Goal: Task Accomplishment & Management: Use online tool/utility

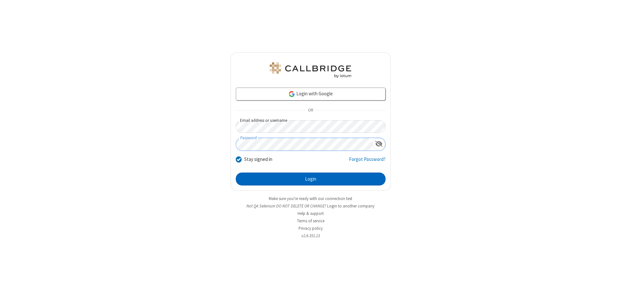
click at [310, 179] on button "Login" at bounding box center [311, 179] width 150 height 13
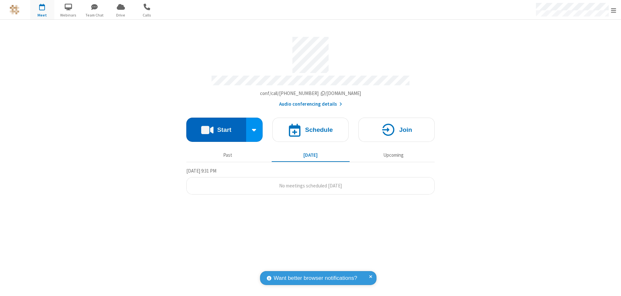
click at [216, 127] on button "Start" at bounding box center [216, 130] width 60 height 24
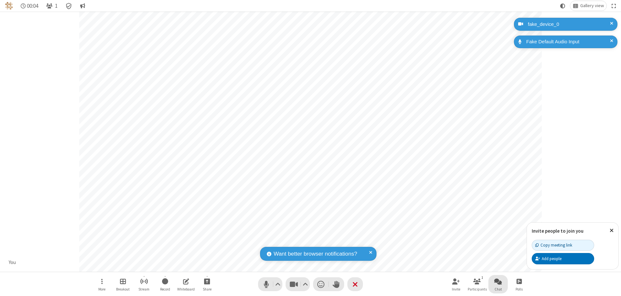
click at [498, 281] on span "Open chat" at bounding box center [498, 281] width 8 height 8
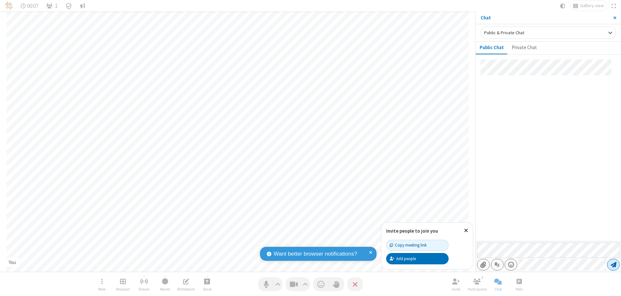
click at [613, 265] on span "Send message" at bounding box center [613, 264] width 6 height 6
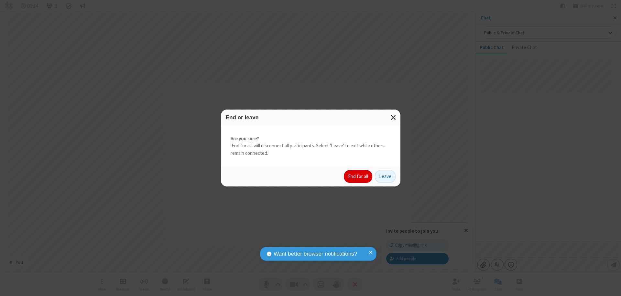
click at [358, 176] on button "End for all" at bounding box center [358, 176] width 28 height 13
